Goal: Information Seeking & Learning: Learn about a topic

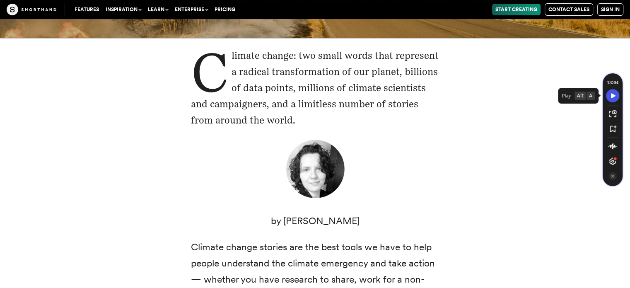
click at [614, 98] on icon "Speechify play button" at bounding box center [613, 95] width 12 height 7
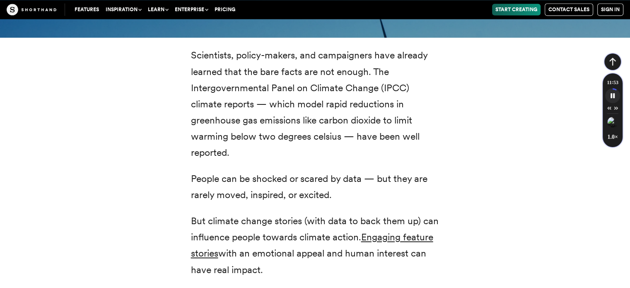
scroll to position [1060, 0]
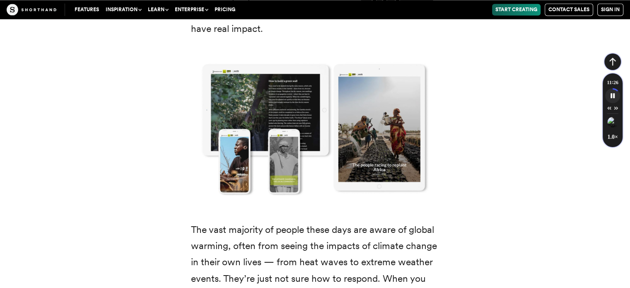
scroll to position [1301, 0]
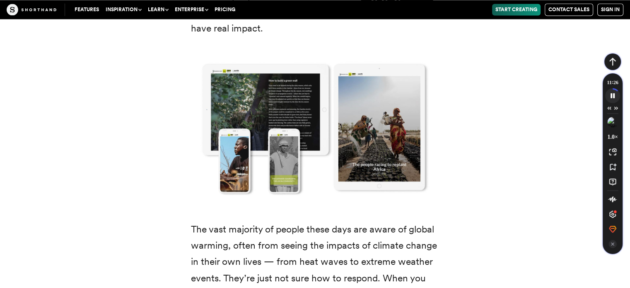
click at [617, 97] on icon "Speechify pause button" at bounding box center [612, 96] width 14 height 14
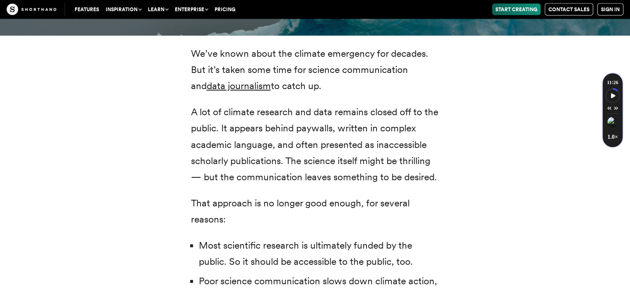
scroll to position [1754, 0]
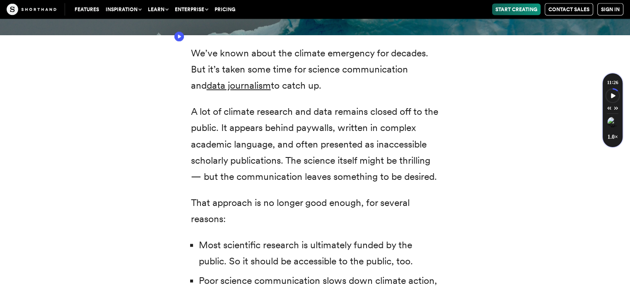
click at [178, 36] on icon "Speechify Inline player Play button" at bounding box center [179, 37] width 3 height 4
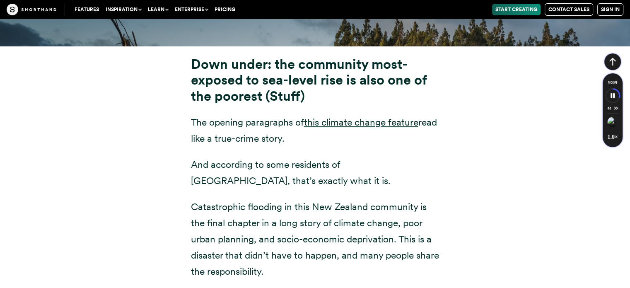
scroll to position [3119, 0]
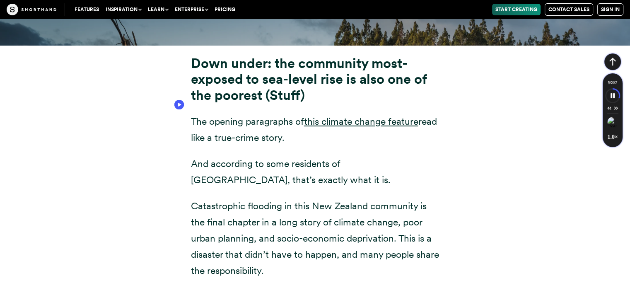
click at [181, 102] on circle "Speechify Inline player Play button" at bounding box center [179, 105] width 10 height 10
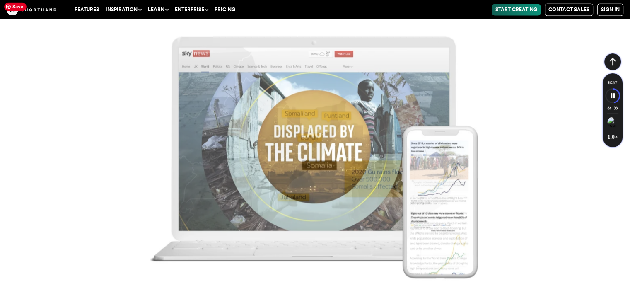
scroll to position [4542, 0]
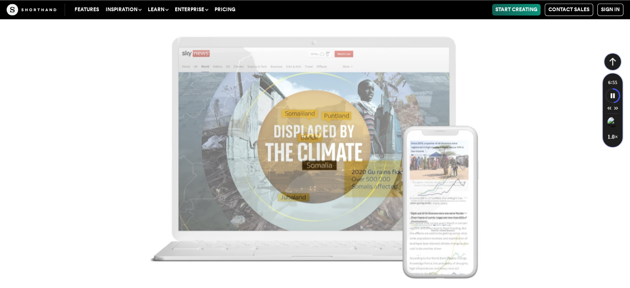
drag, startPoint x: 138, startPoint y: 77, endPoint x: 118, endPoint y: 72, distance: 20.3
click at [118, 72] on img at bounding box center [315, 144] width 630 height 288
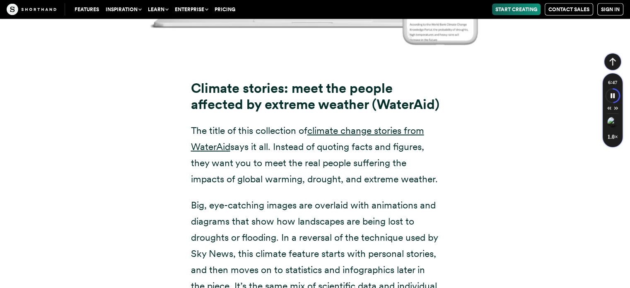
scroll to position [4940, 0]
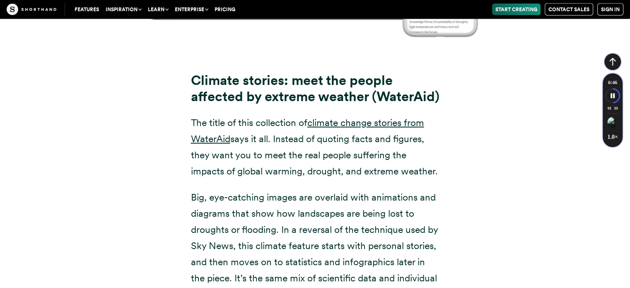
click at [171, 135] on div "Climate stories: meet the people affected by extreme weather (WaterAid) The tit…" at bounding box center [315, 187] width 563 height 282
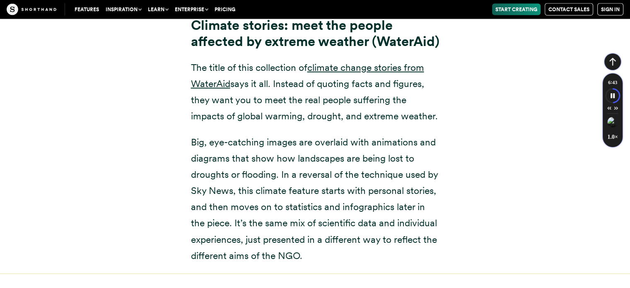
scroll to position [5017, 0]
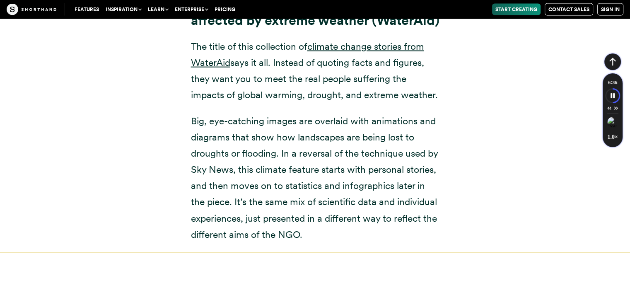
click at [171, 135] on div "Climate stories: meet the people affected by extreme weather (WaterAid) The tit…" at bounding box center [315, 111] width 563 height 282
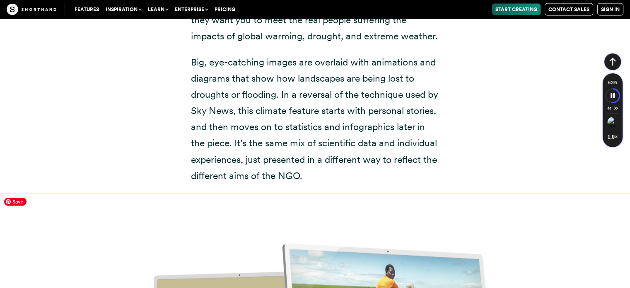
scroll to position [5073, 0]
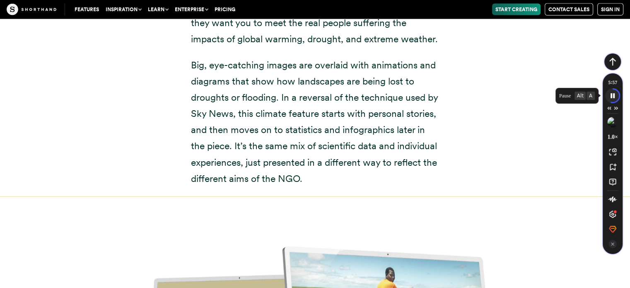
click at [609, 96] on icon "Speechify pause button" at bounding box center [612, 96] width 14 height 14
